Goal: Information Seeking & Learning: Understand process/instructions

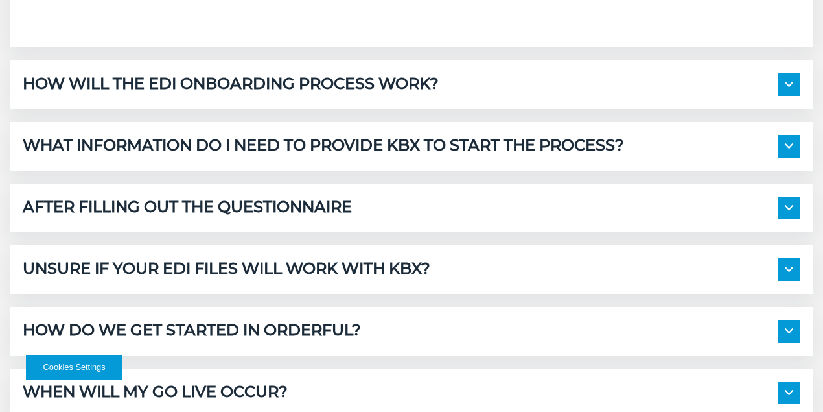
scroll to position [979, 0]
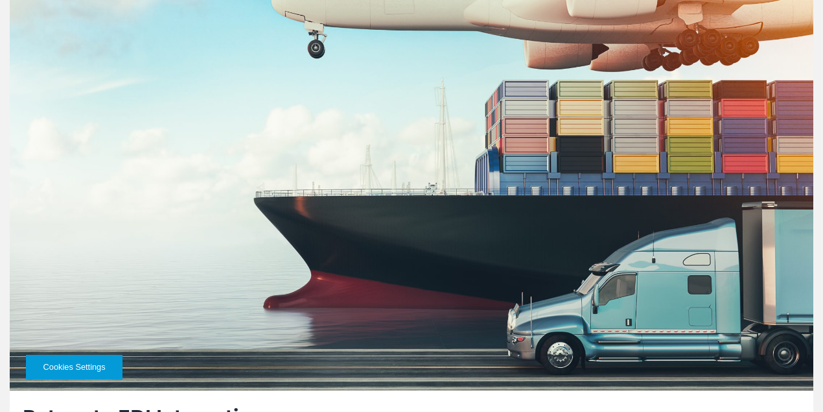
scroll to position [1252, 0]
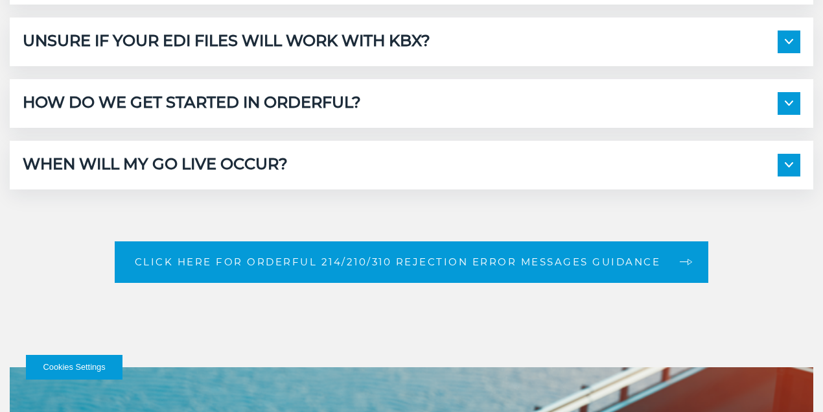
scroll to position [1209, 0]
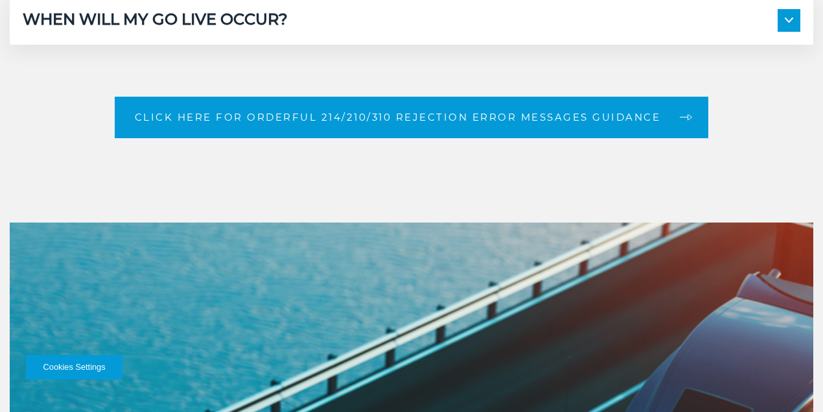
scroll to position [1987, 0]
